Goal: Task Accomplishment & Management: Complete application form

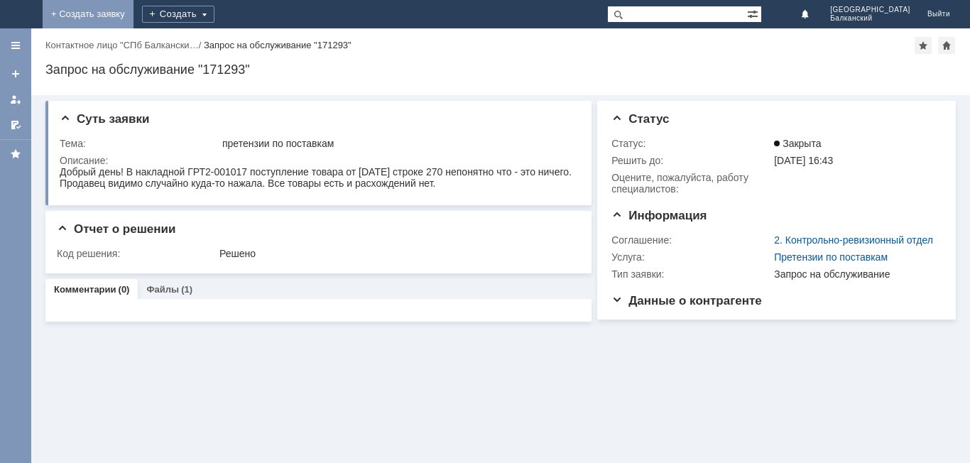
click at [133, 13] on link "+ Создать заявку" at bounding box center [88, 14] width 91 height 28
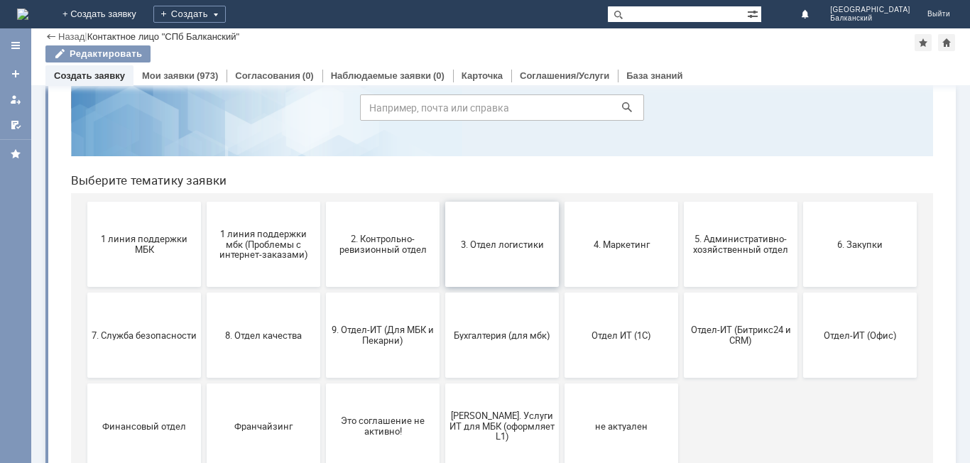
scroll to position [116, 0]
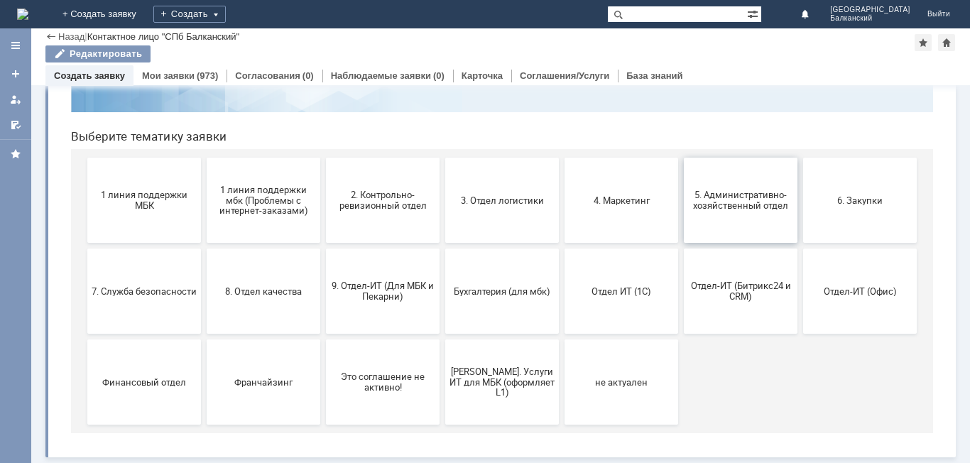
click at [752, 203] on span "5. Административно-хозяйственный отдел" at bounding box center [740, 200] width 105 height 21
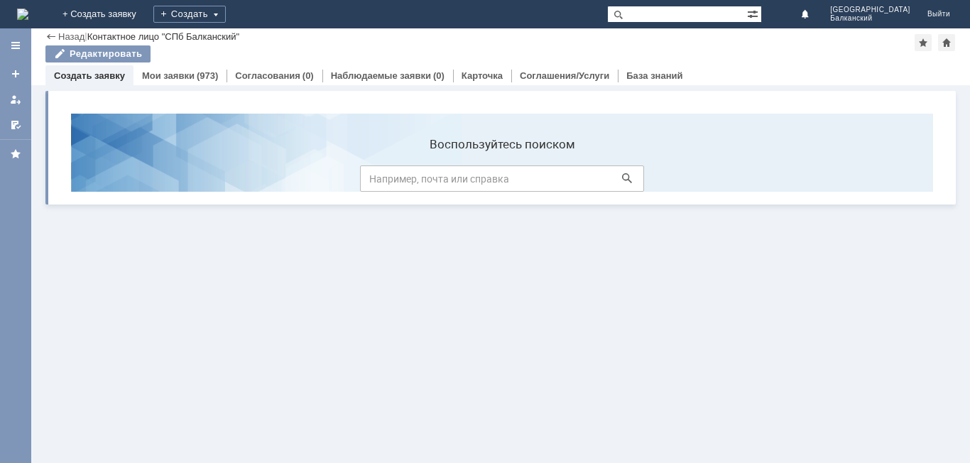
scroll to position [0, 0]
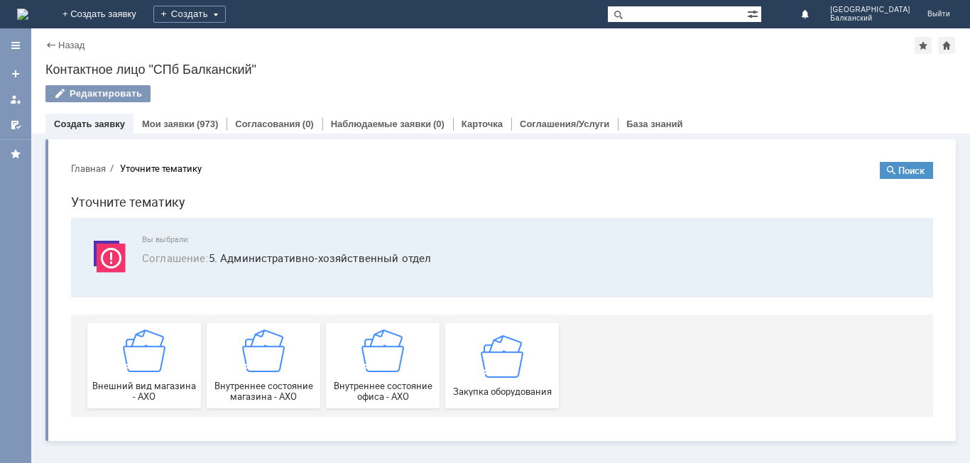
click at [48, 40] on div "Назад" at bounding box center [64, 45] width 39 height 11
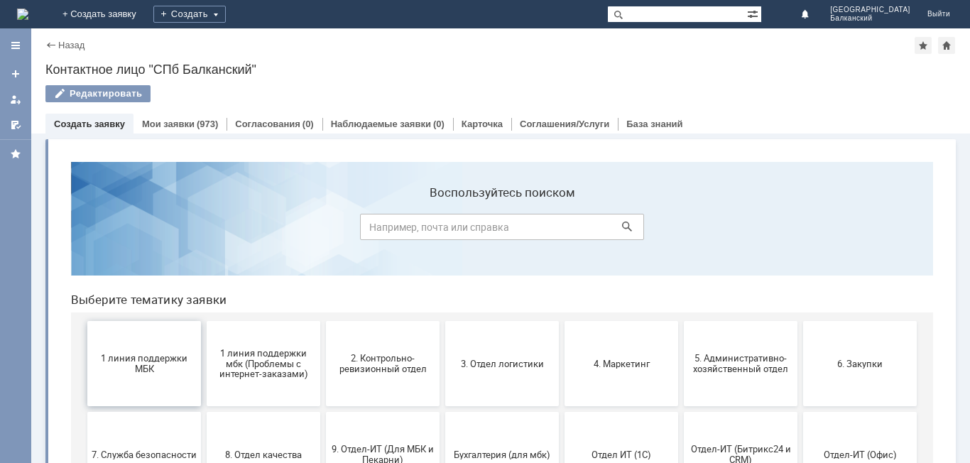
click at [141, 344] on button "1 линия поддержки МБК" at bounding box center [144, 363] width 114 height 85
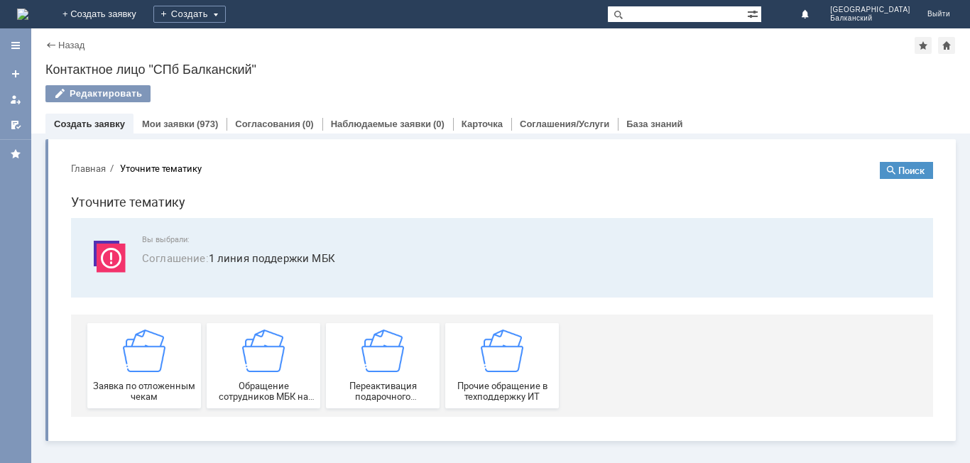
click at [97, 126] on link "Создать заявку" at bounding box center [89, 124] width 71 height 11
click at [145, 10] on link "+ Создать заявку" at bounding box center [99, 14] width 91 height 28
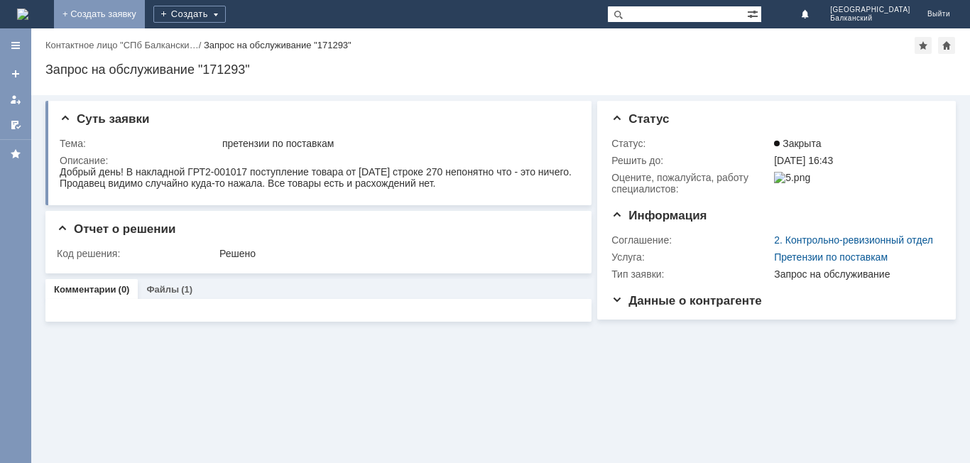
click at [145, 9] on link "+ Создать заявку" at bounding box center [99, 14] width 91 height 28
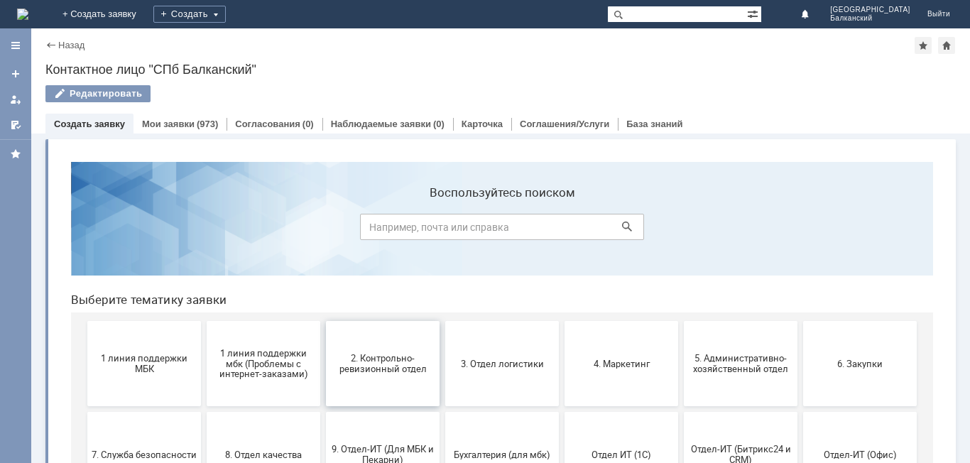
click at [368, 365] on span "2. Контрольно-ревизионный отдел" at bounding box center [382, 363] width 105 height 21
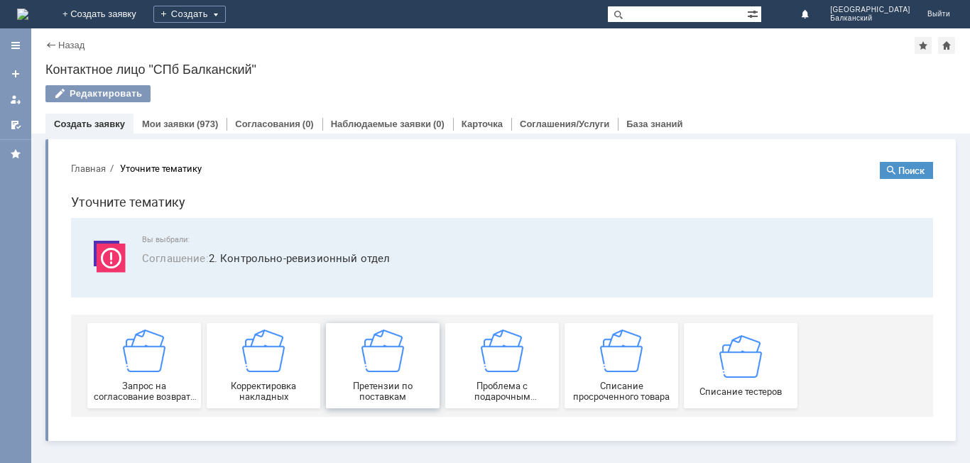
click at [368, 365] on img at bounding box center [382, 350] width 43 height 43
click at [103, 125] on link "Создать заявку" at bounding box center [89, 124] width 71 height 11
click at [48, 43] on div "Назад" at bounding box center [64, 45] width 39 height 11
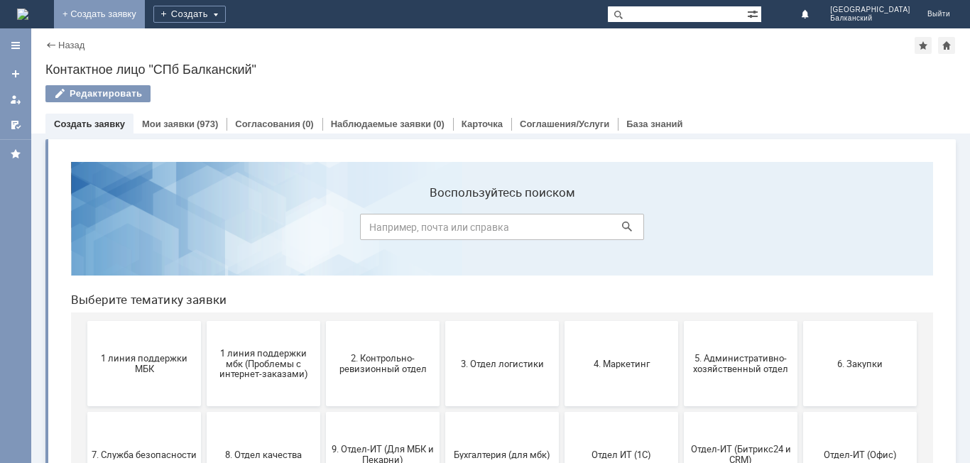
click at [145, 11] on link "+ Создать заявку" at bounding box center [99, 14] width 91 height 28
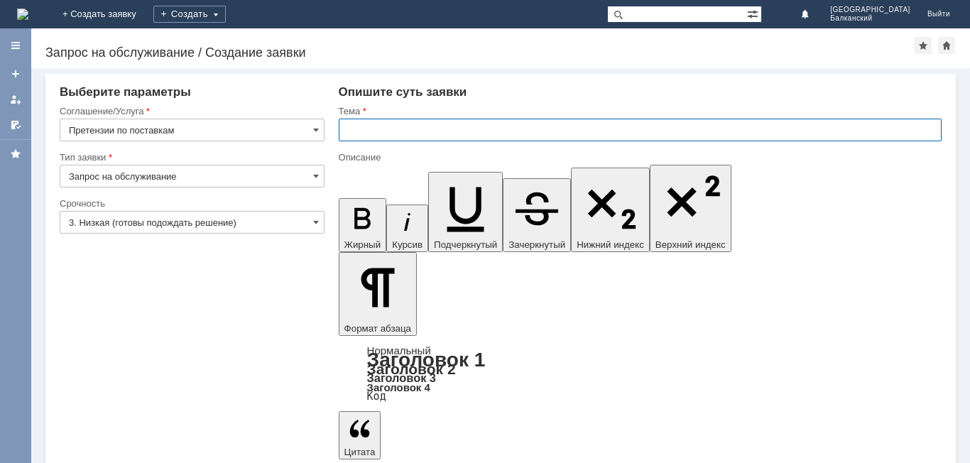
click at [356, 131] on input "text" at bounding box center [640, 130] width 603 height 23
type input "[PERSON_NAME]"
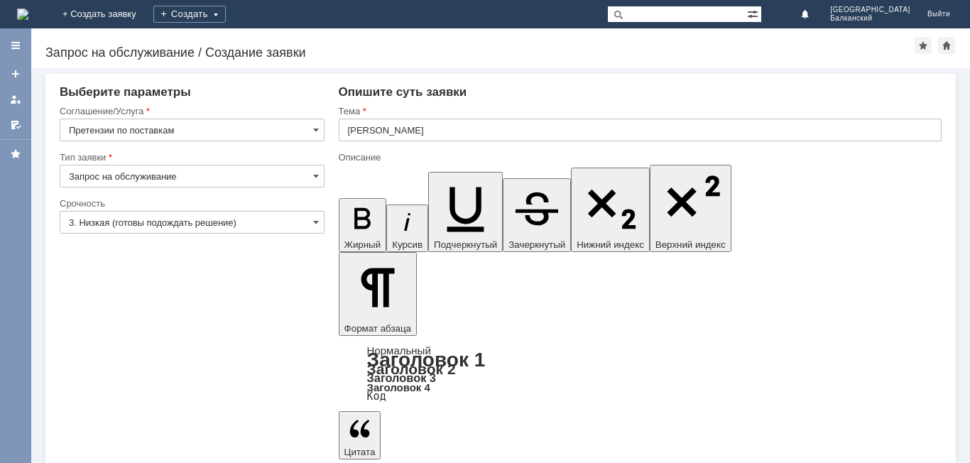
click at [435, 128] on input "[PERSON_NAME]" at bounding box center [640, 130] width 603 height 23
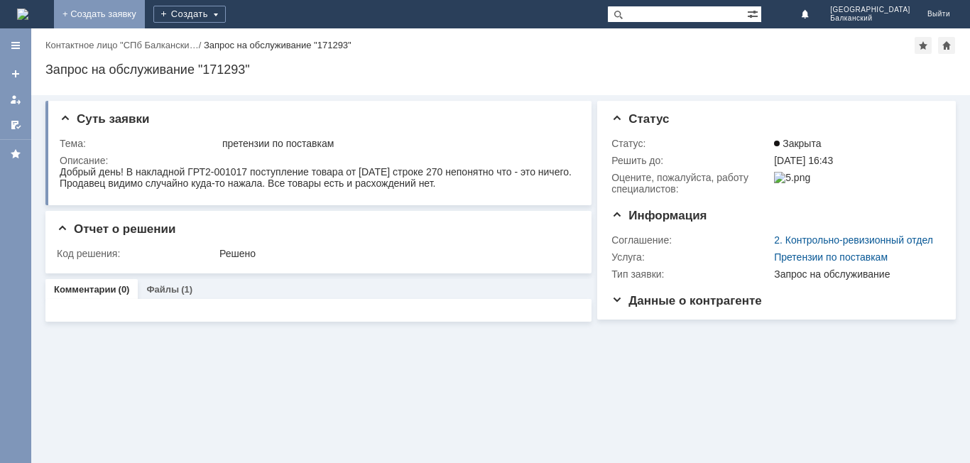
click at [145, 7] on link "+ Создать заявку" at bounding box center [99, 14] width 91 height 28
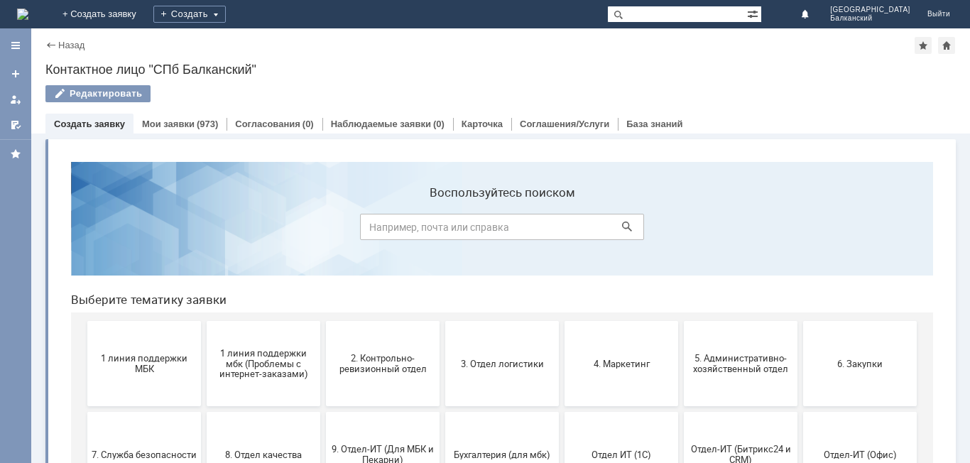
click at [129, 371] on span "1 линия поддержки МБК" at bounding box center [144, 363] width 105 height 21
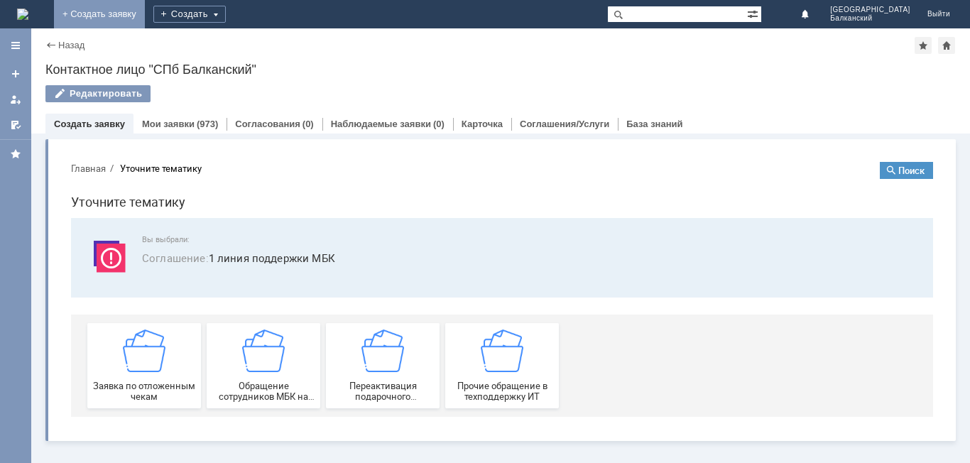
click at [145, 6] on link "+ Создать заявку" at bounding box center [99, 14] width 91 height 28
click at [145, 9] on link "+ Создать заявку" at bounding box center [99, 14] width 91 height 28
click at [46, 41] on div "Назад" at bounding box center [64, 45] width 39 height 11
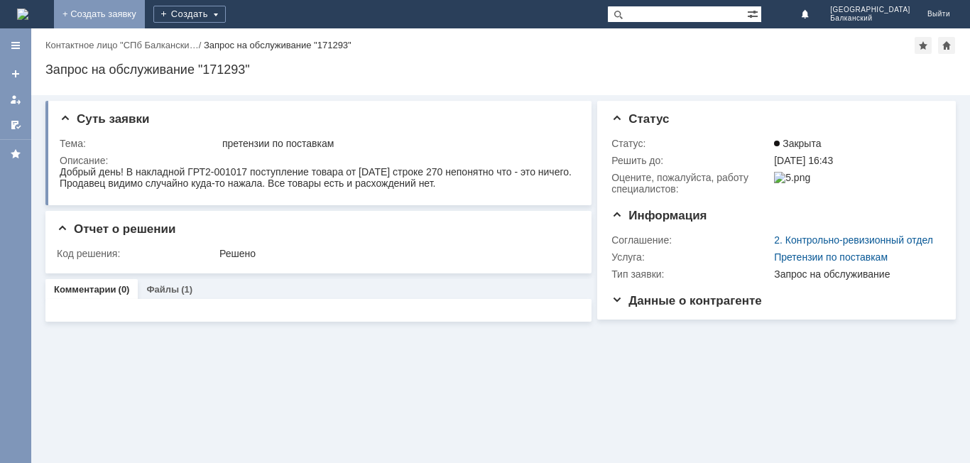
click at [145, 13] on link "+ Создать заявку" at bounding box center [99, 14] width 91 height 28
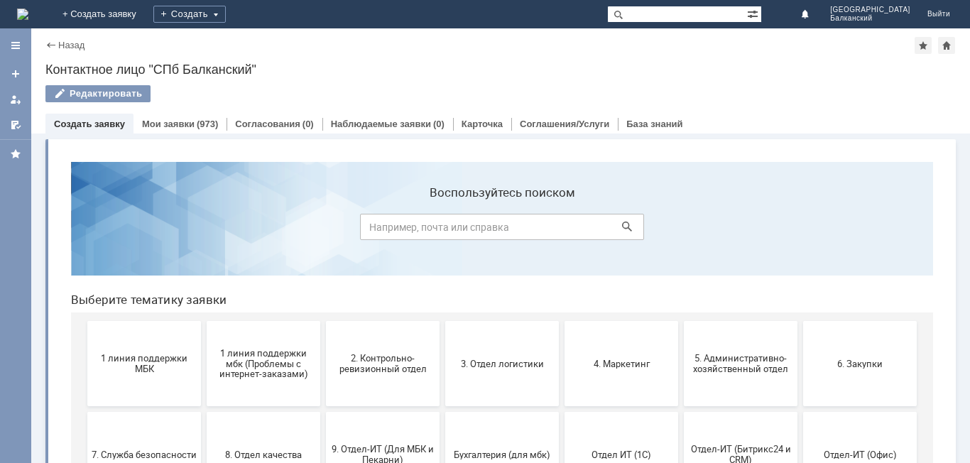
click at [55, 42] on div "Назад" at bounding box center [64, 45] width 39 height 11
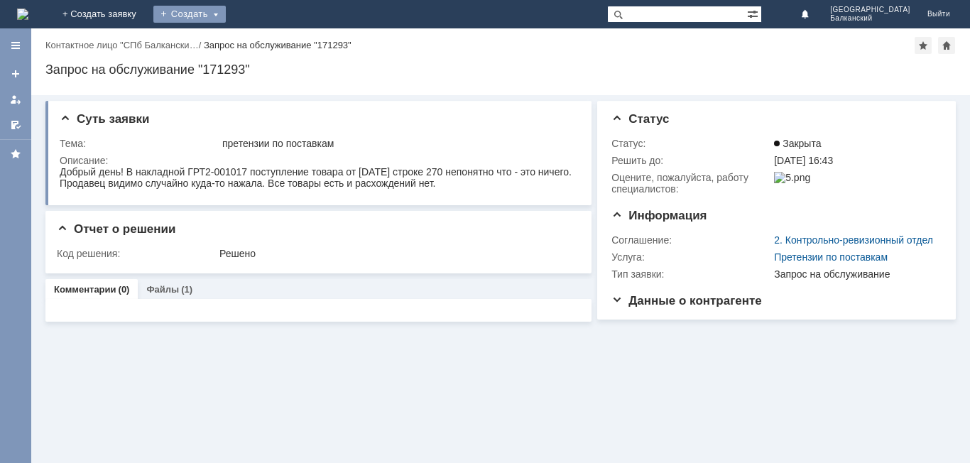
click at [226, 10] on div "Создать" at bounding box center [189, 14] width 72 height 17
click at [226, 14] on div "Создать" at bounding box center [189, 14] width 72 height 17
click at [226, 11] on div "Создать" at bounding box center [189, 14] width 72 height 17
click at [226, 12] on div "Создать" at bounding box center [189, 14] width 72 height 17
click at [261, 46] on div "Запрос на обслуживание "171293"" at bounding box center [278, 45] width 148 height 11
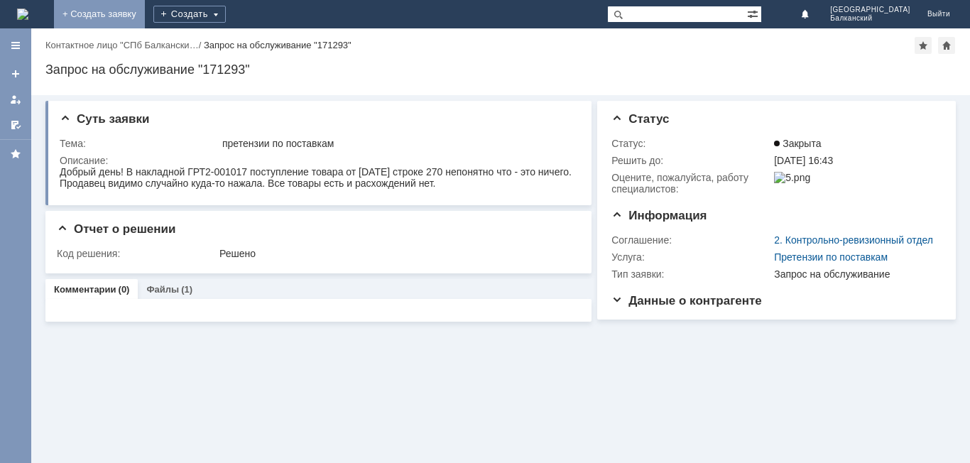
click at [145, 13] on link "+ Создать заявку" at bounding box center [99, 14] width 91 height 28
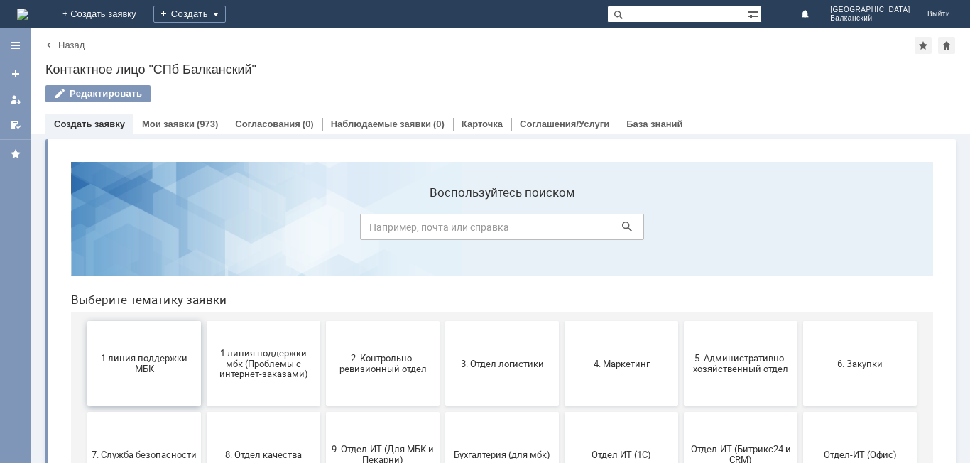
click at [148, 341] on button "1 линия поддержки МБК" at bounding box center [144, 363] width 114 height 85
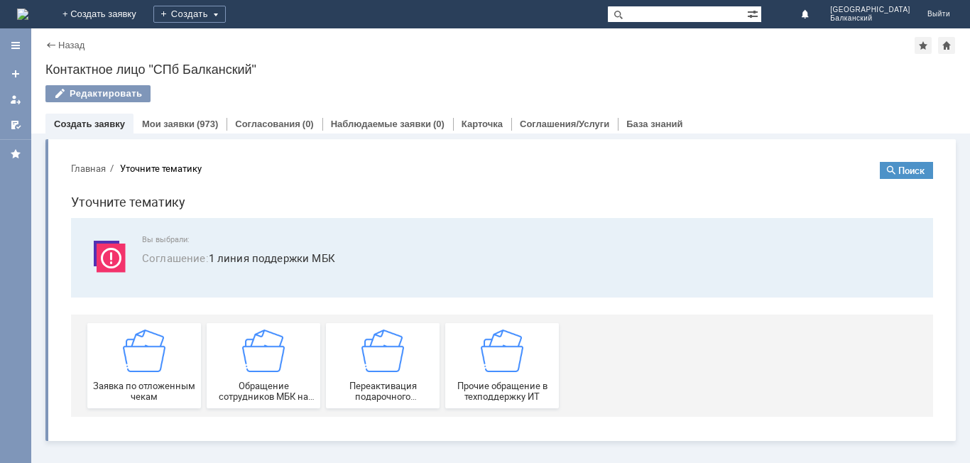
click at [119, 124] on link "Создать заявку" at bounding box center [89, 124] width 71 height 11
click at [226, 16] on div "Создать" at bounding box center [189, 14] width 72 height 17
click at [145, 13] on link "+ Создать заявку" at bounding box center [99, 14] width 91 height 28
click at [50, 45] on div "Назад" at bounding box center [64, 45] width 39 height 11
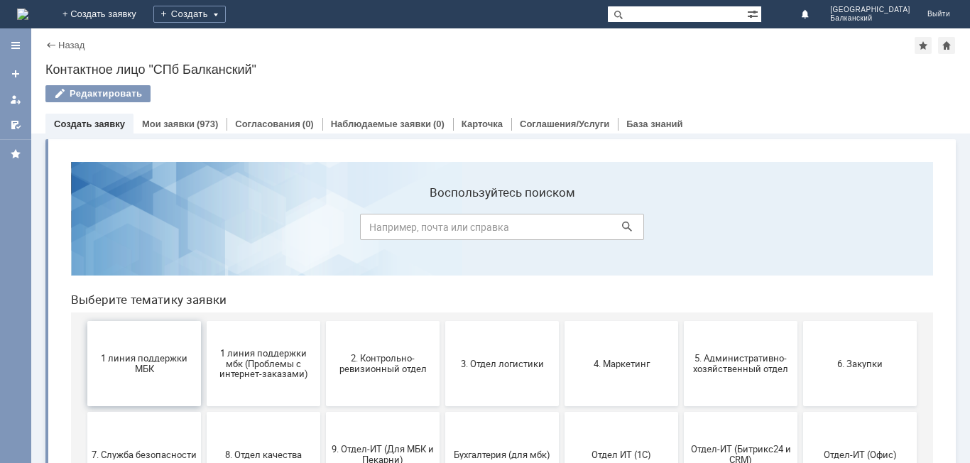
click at [136, 349] on button "1 линия поддержки МБК" at bounding box center [144, 363] width 114 height 85
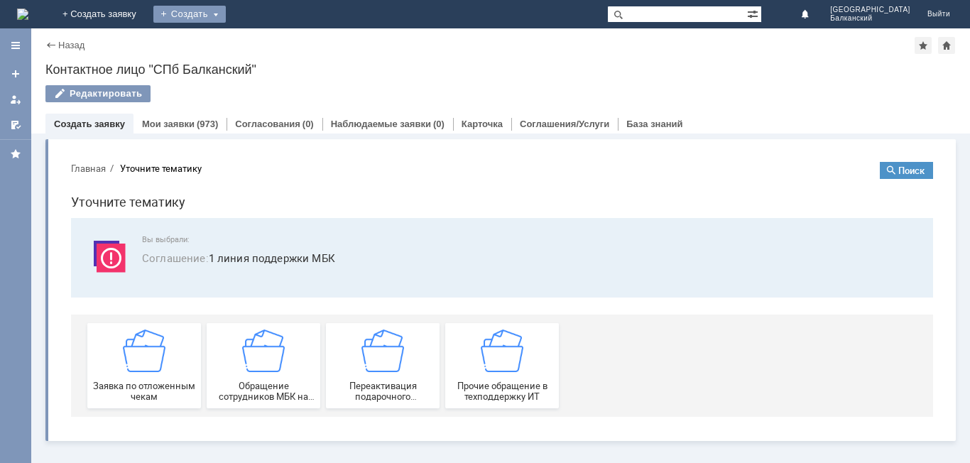
click at [226, 13] on div "Создать" at bounding box center [189, 14] width 72 height 17
click at [264, 39] on link "Заявка" at bounding box center [210, 42] width 108 height 17
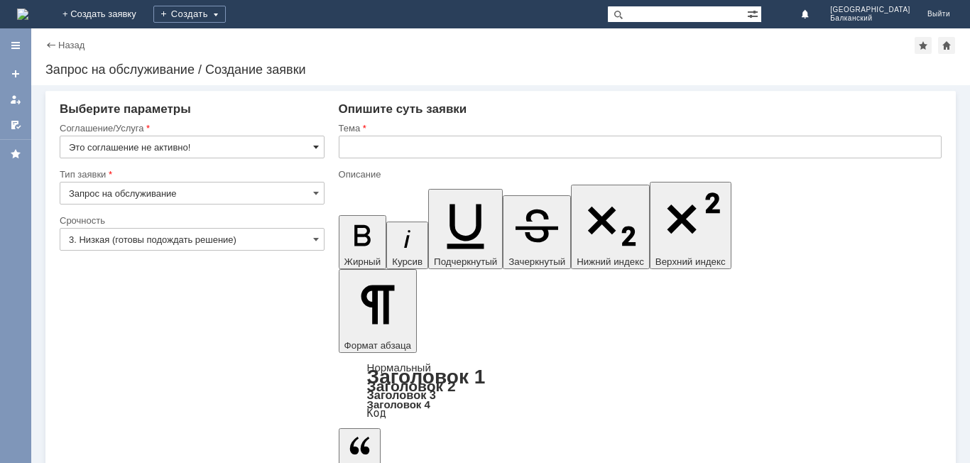
click at [315, 148] on span at bounding box center [316, 146] width 6 height 11
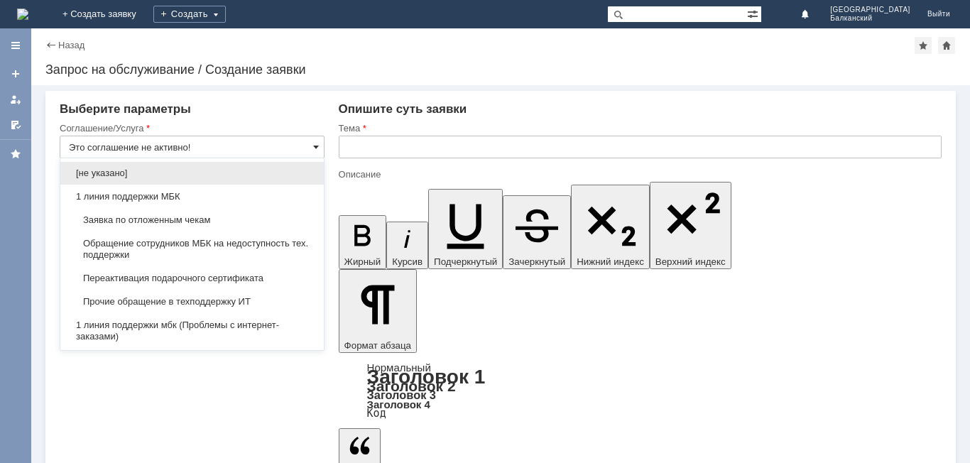
click at [317, 146] on span at bounding box center [316, 146] width 6 height 11
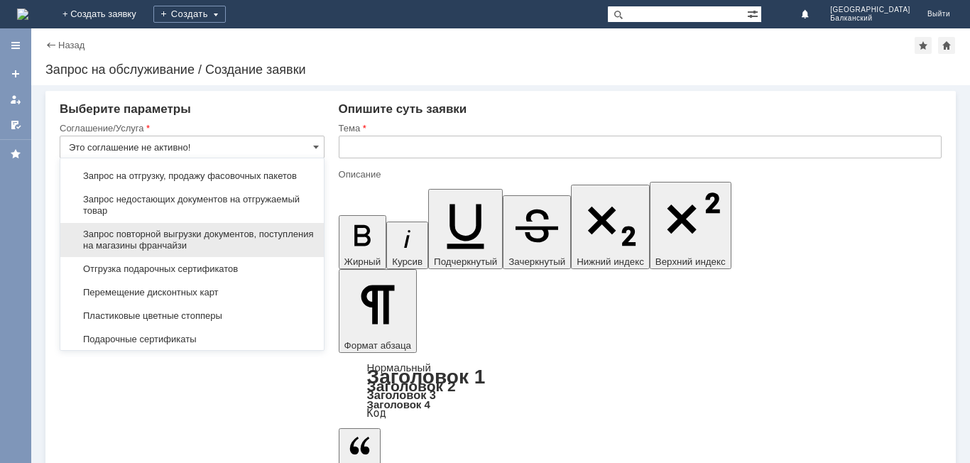
scroll to position [499, 0]
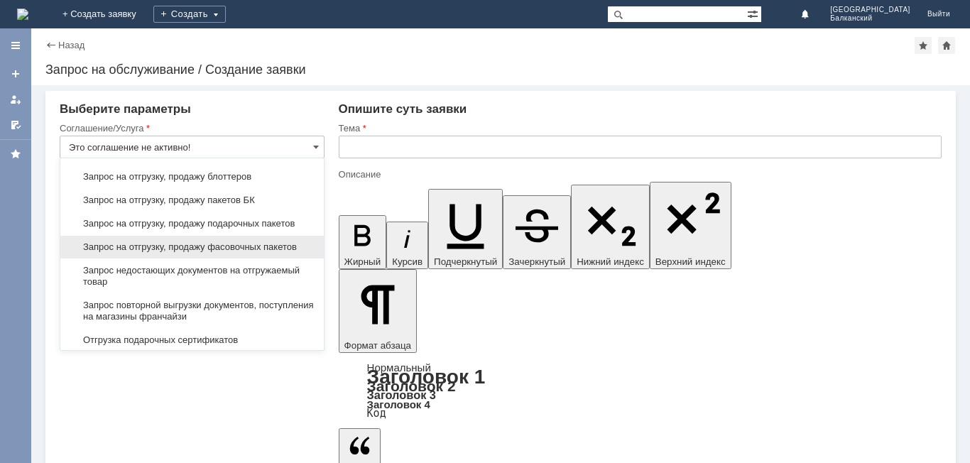
click at [158, 253] on span "Запрос на отгрузку, продажу фасовочных пакетов" at bounding box center [192, 246] width 246 height 11
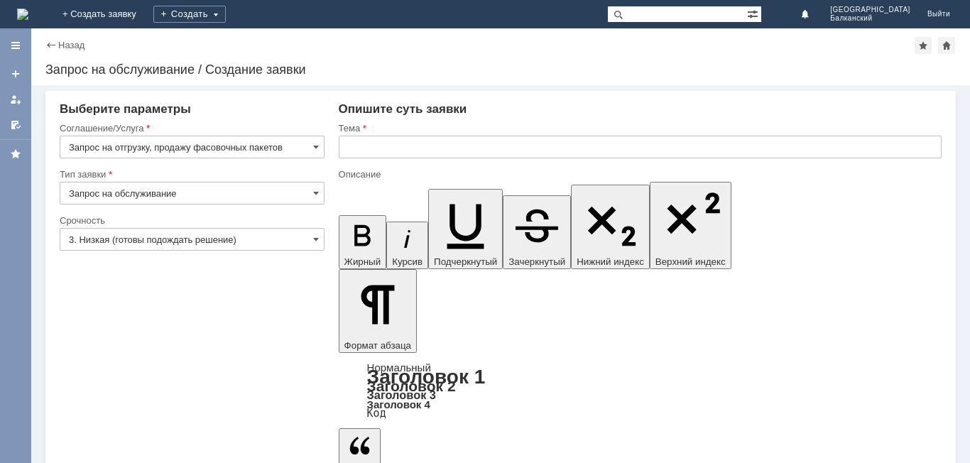
type input "Запрос на отгрузку, продажу фасовочных пакетов"
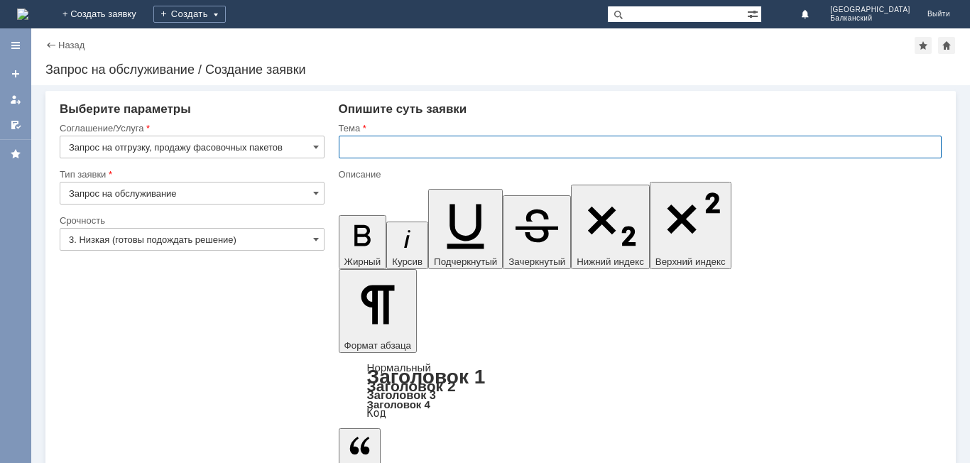
click at [366, 143] on input "text" at bounding box center [640, 147] width 603 height 23
type input "Фасовочные пакеты"
